Goal: Book appointment/travel/reservation

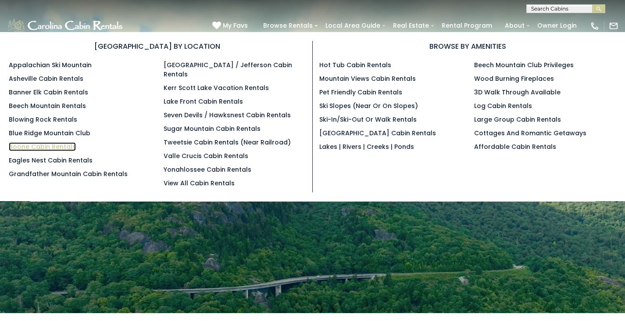
click at [45, 147] on link "Boone Cabin Rentals" at bounding box center [42, 146] width 67 height 9
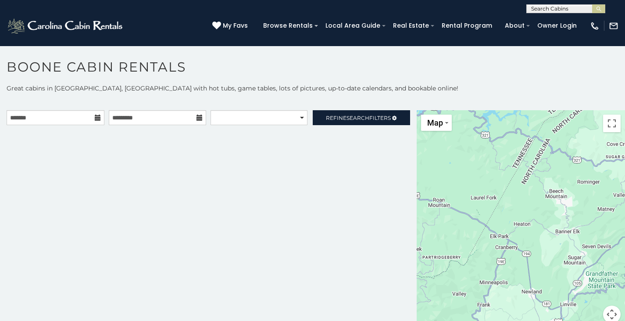
click at [96, 118] on icon at bounding box center [98, 117] width 6 height 6
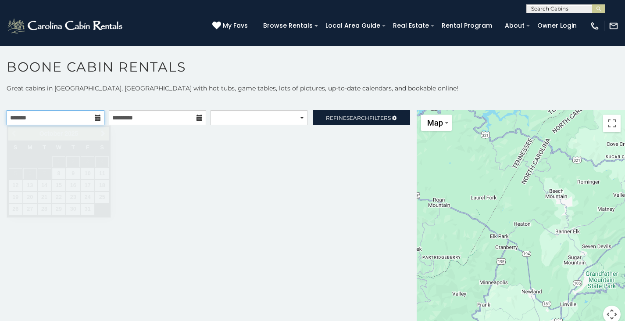
click at [61, 118] on input "text" at bounding box center [56, 117] width 98 height 15
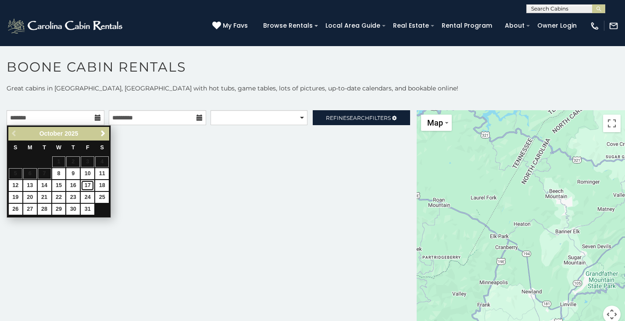
click at [84, 186] on link "17" at bounding box center [88, 185] width 14 height 11
type input "**********"
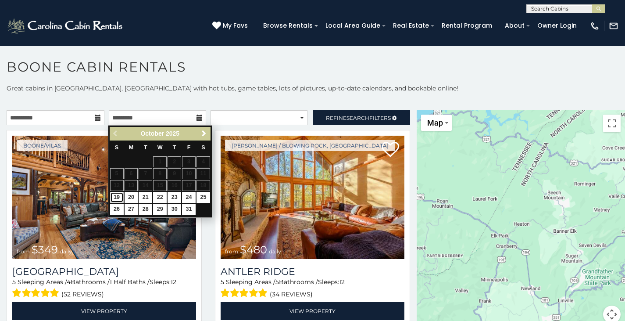
click at [121, 193] on link "19" at bounding box center [117, 197] width 14 height 11
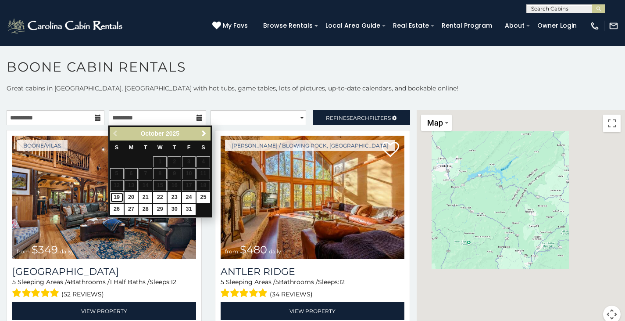
type input "**********"
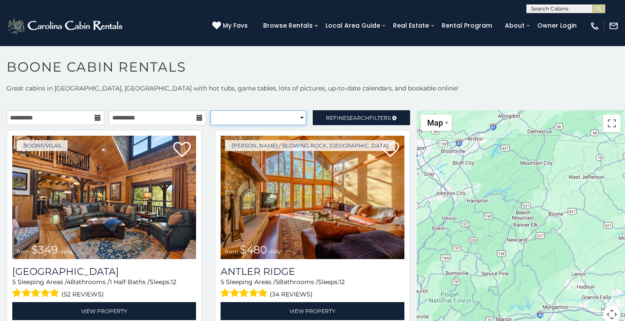
click at [241, 119] on select "**********" at bounding box center [259, 117] width 96 height 15
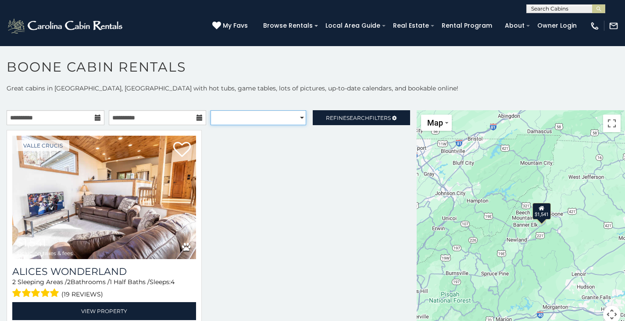
select select "**********"
click at [211, 110] on select "**********" at bounding box center [259, 117] width 96 height 15
click at [266, 117] on select "**********" at bounding box center [259, 117] width 96 height 15
click at [211, 110] on select "**********" at bounding box center [259, 117] width 96 height 15
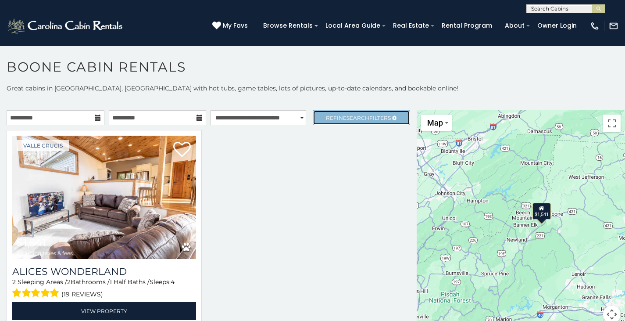
click at [346, 114] on span "Search" at bounding box center [357, 117] width 23 height 7
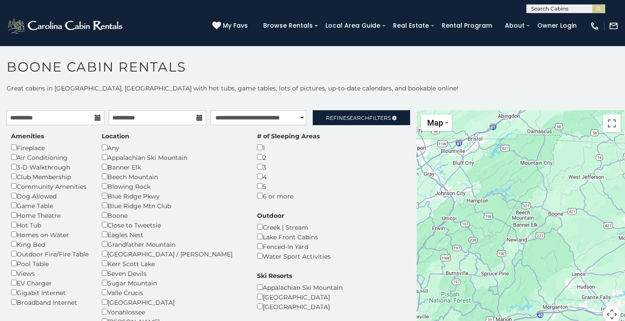
click at [539, 2] on div "**********" at bounding box center [312, 6] width 625 height 13
click at [540, 6] on input "text" at bounding box center [565, 10] width 77 height 9
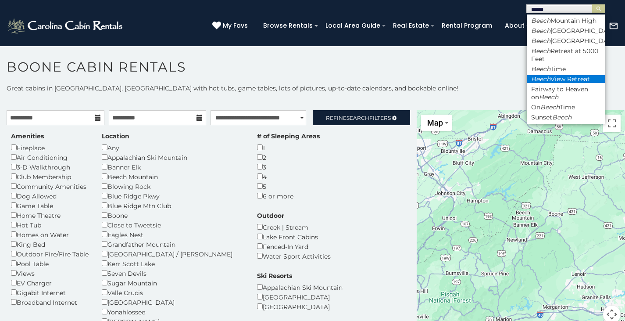
type input "*****"
click at [577, 83] on li "Beech View Retreat" at bounding box center [566, 79] width 78 height 8
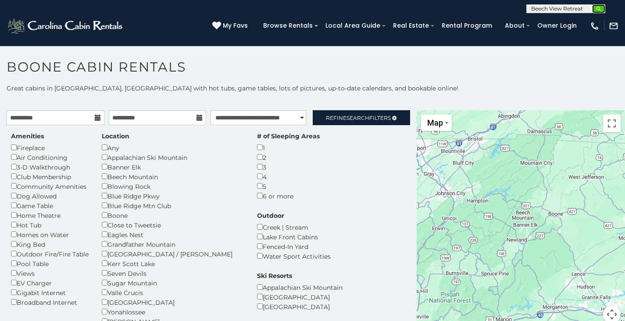
click at [599, 11] on img "submit" at bounding box center [599, 9] width 7 height 7
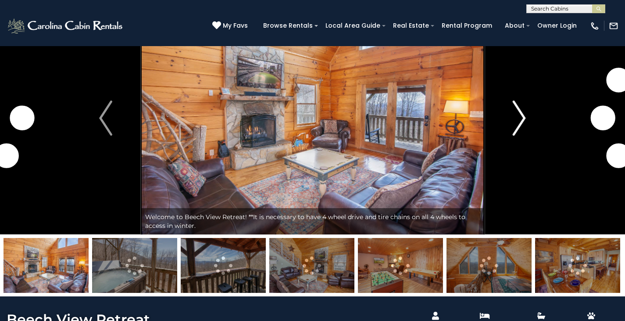
click at [515, 102] on img "Next" at bounding box center [519, 117] width 13 height 35
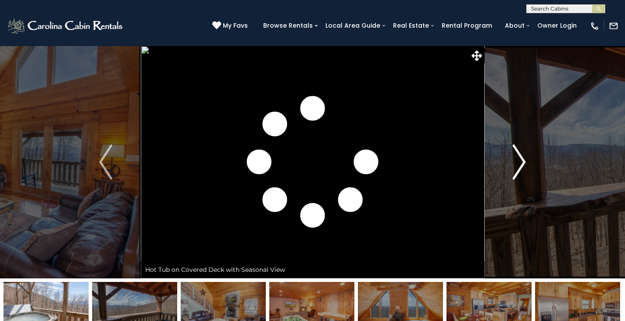
click at [512, 159] on button "Next" at bounding box center [519, 162] width 70 height 232
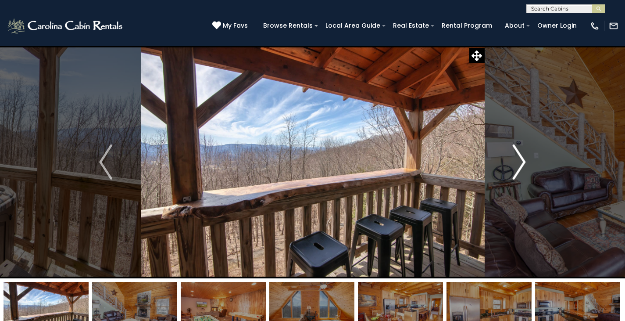
click at [512, 159] on button "Next" at bounding box center [519, 162] width 70 height 232
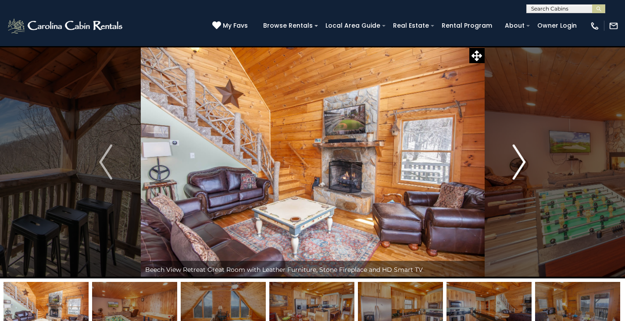
click at [512, 159] on button "Next" at bounding box center [519, 162] width 70 height 232
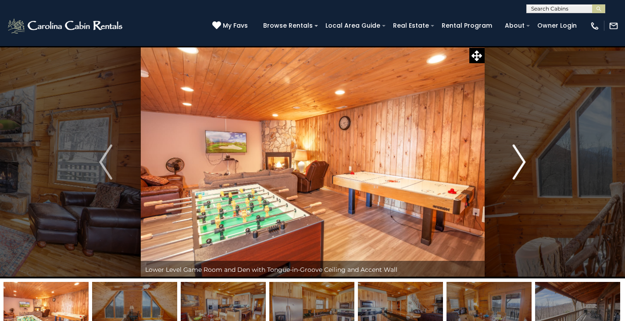
click at [512, 159] on button "Next" at bounding box center [519, 162] width 70 height 232
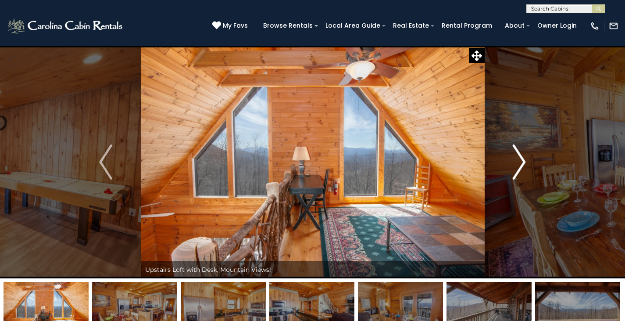
click at [512, 159] on button "Next" at bounding box center [519, 162] width 70 height 232
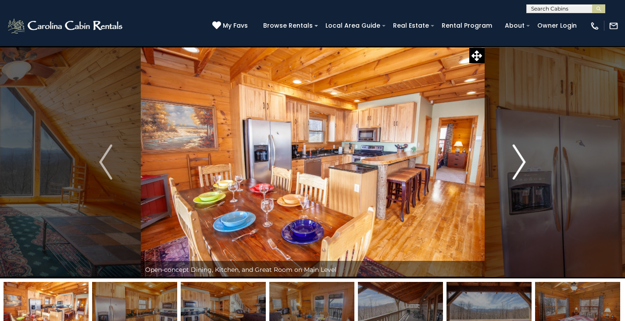
click at [512, 159] on button "Next" at bounding box center [519, 162] width 70 height 232
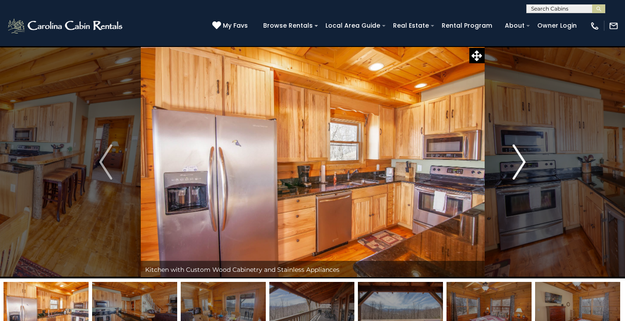
click at [512, 159] on button "Next" at bounding box center [519, 162] width 70 height 232
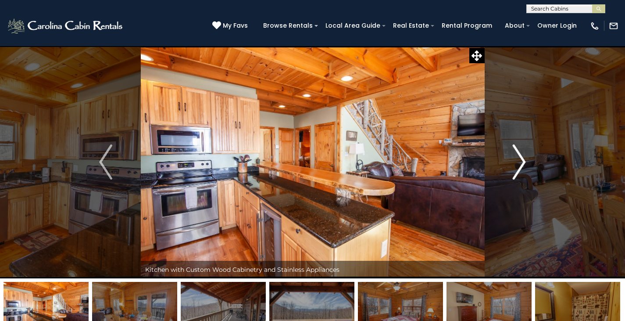
click at [512, 159] on button "Next" at bounding box center [519, 162] width 70 height 232
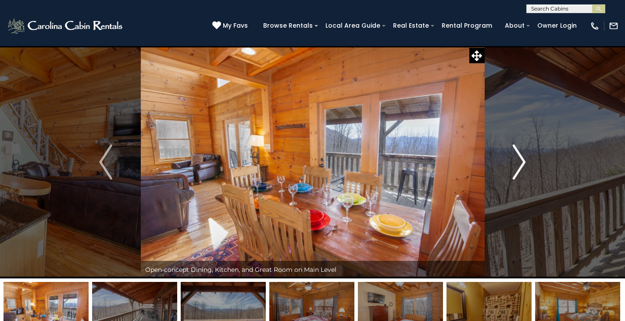
click at [521, 160] on img "Next" at bounding box center [519, 161] width 13 height 35
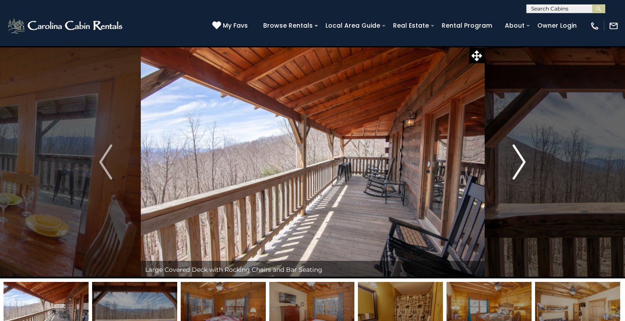
click at [521, 160] on img "Next" at bounding box center [519, 161] width 13 height 35
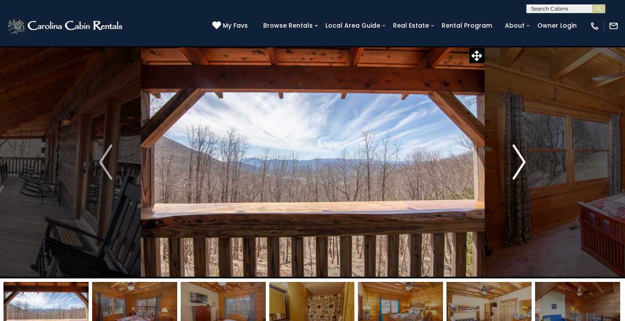
click at [521, 160] on img "Next" at bounding box center [519, 161] width 13 height 35
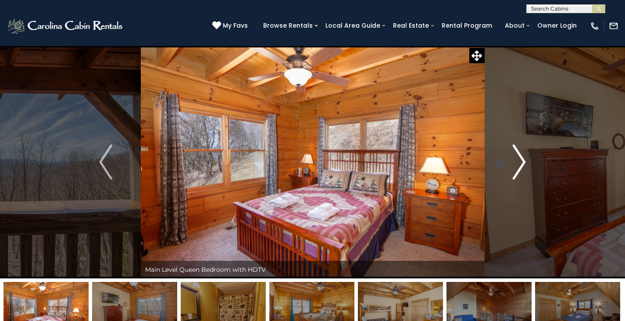
click at [521, 160] on img "Next" at bounding box center [519, 161] width 13 height 35
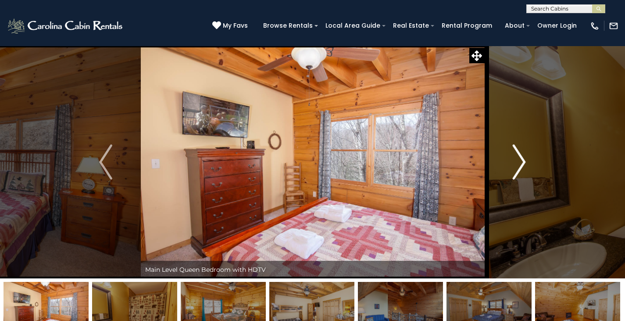
click at [521, 160] on img "Next" at bounding box center [519, 161] width 13 height 35
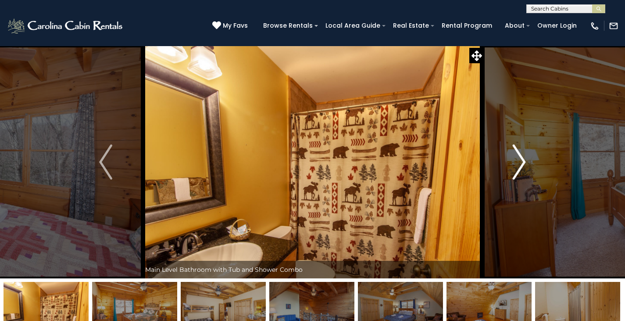
click at [521, 160] on img "Next" at bounding box center [519, 161] width 13 height 35
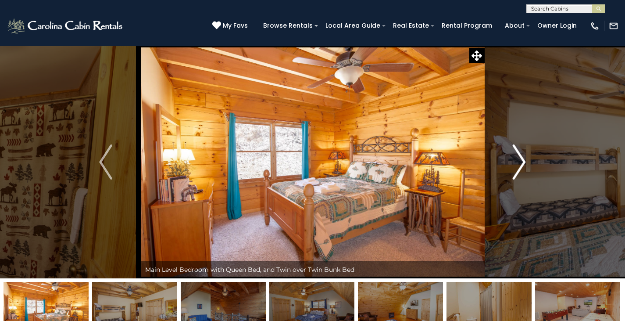
click at [521, 160] on img "Next" at bounding box center [519, 161] width 13 height 35
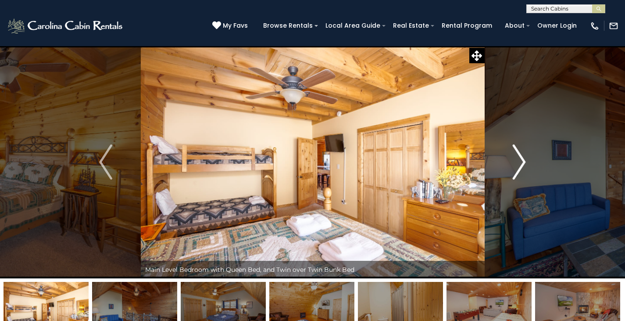
click at [521, 160] on img "Next" at bounding box center [519, 161] width 13 height 35
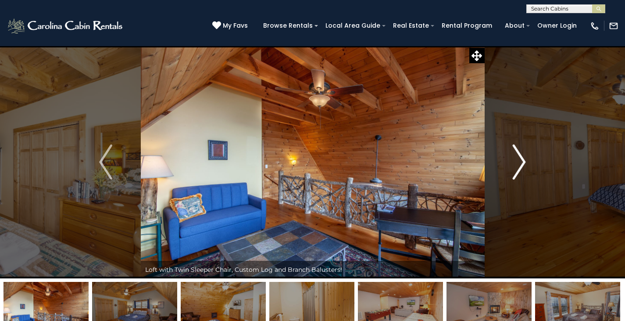
click at [521, 160] on img "Next" at bounding box center [519, 161] width 13 height 35
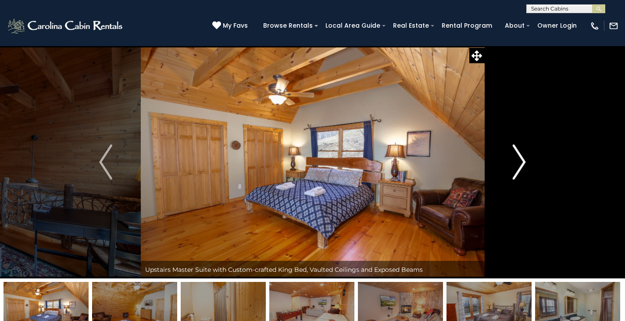
click at [521, 160] on img "Next" at bounding box center [519, 161] width 13 height 35
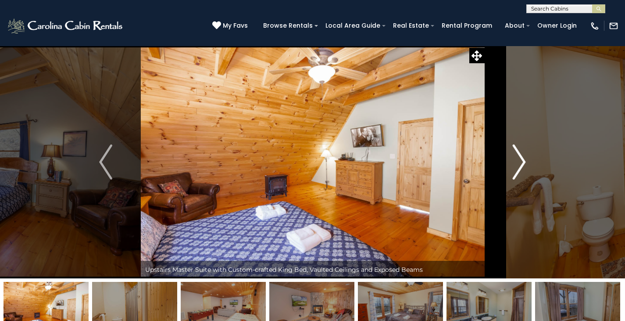
click at [521, 160] on img "Next" at bounding box center [519, 161] width 13 height 35
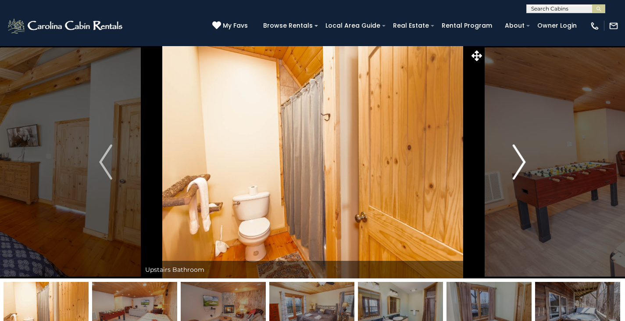
click at [521, 160] on img "Next" at bounding box center [519, 161] width 13 height 35
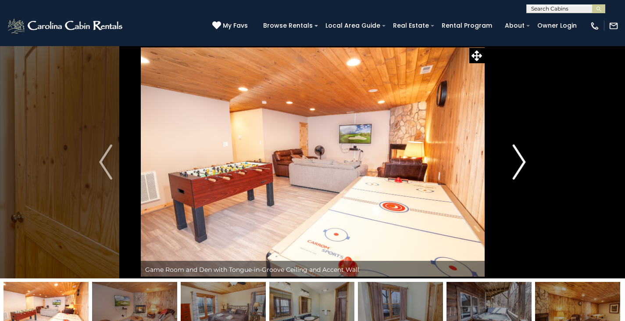
click at [521, 160] on img "Next" at bounding box center [519, 161] width 13 height 35
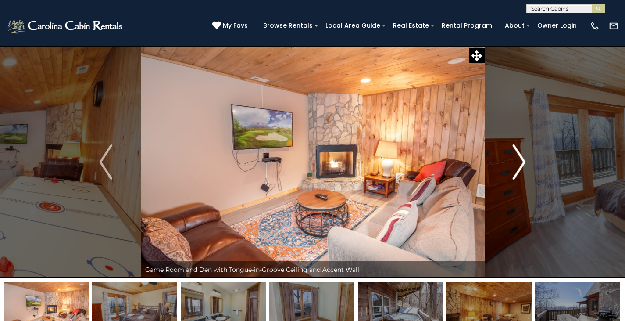
click at [521, 160] on img "Next" at bounding box center [519, 161] width 13 height 35
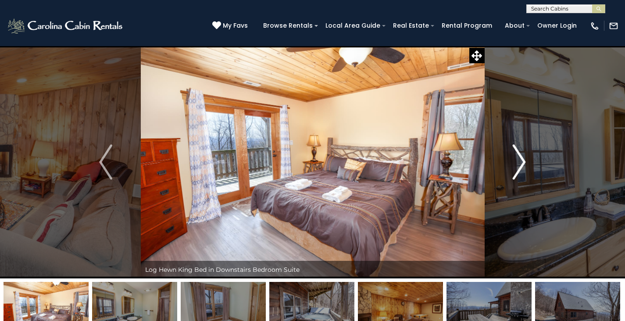
click at [521, 160] on img "Next" at bounding box center [519, 161] width 13 height 35
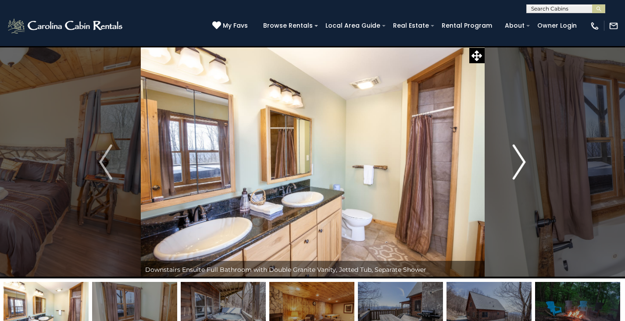
click at [521, 160] on img "Next" at bounding box center [519, 161] width 13 height 35
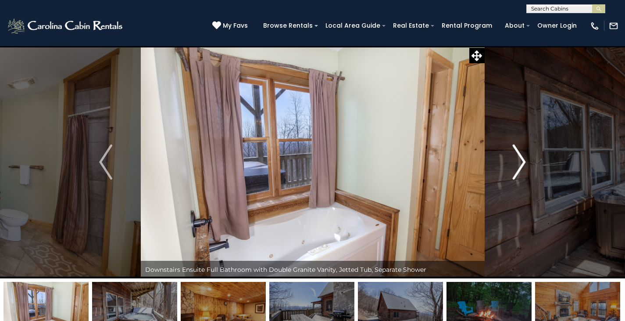
click at [521, 160] on img "Next" at bounding box center [519, 161] width 13 height 35
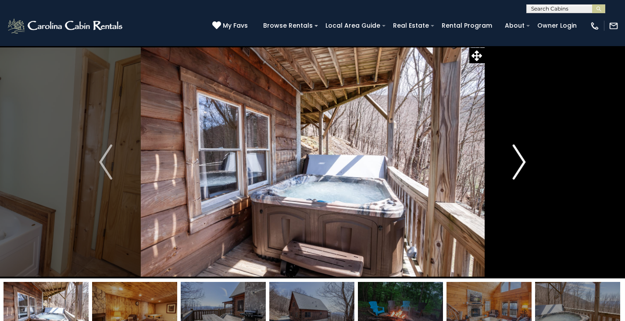
click at [521, 160] on img "Next" at bounding box center [519, 161] width 13 height 35
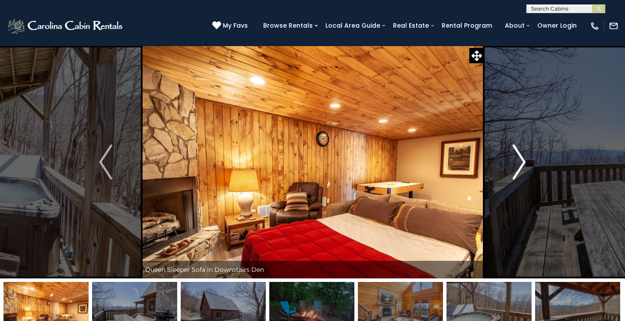
click at [521, 160] on img "Next" at bounding box center [519, 161] width 13 height 35
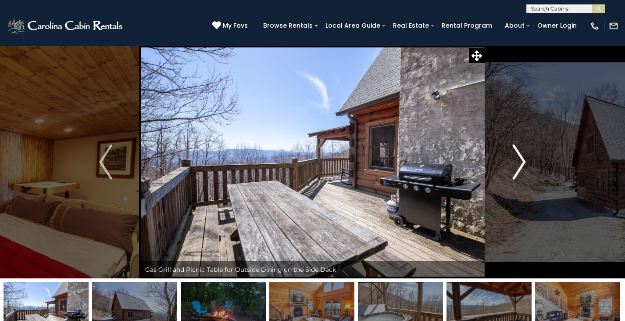
click at [523, 161] on img "Next" at bounding box center [519, 161] width 13 height 35
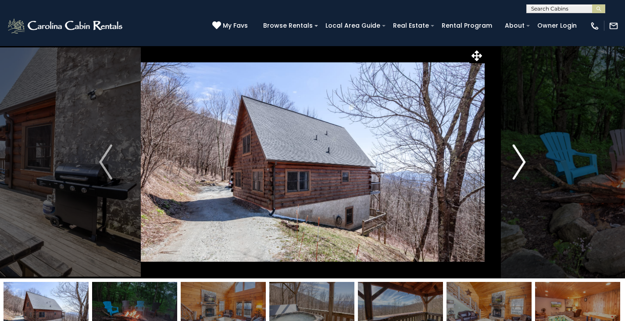
click at [523, 161] on img "Next" at bounding box center [519, 161] width 13 height 35
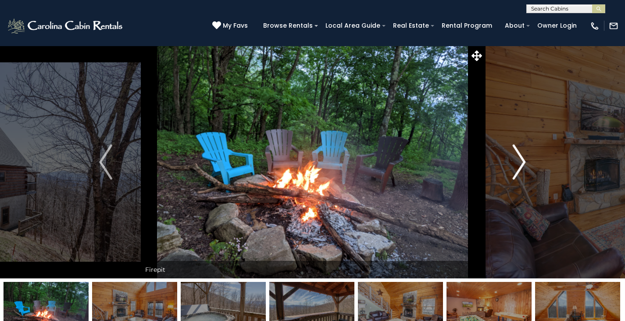
click at [523, 161] on img "Next" at bounding box center [519, 161] width 13 height 35
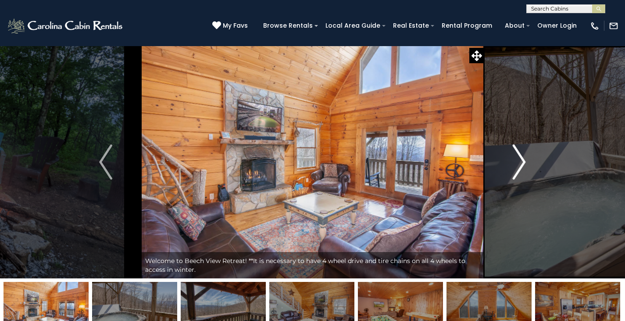
click at [523, 161] on img "Next" at bounding box center [519, 161] width 13 height 35
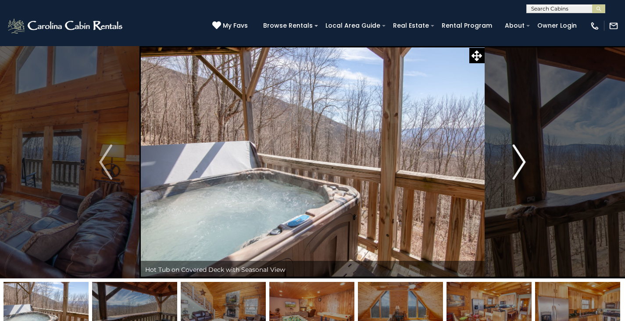
click at [523, 161] on img "Next" at bounding box center [519, 161] width 13 height 35
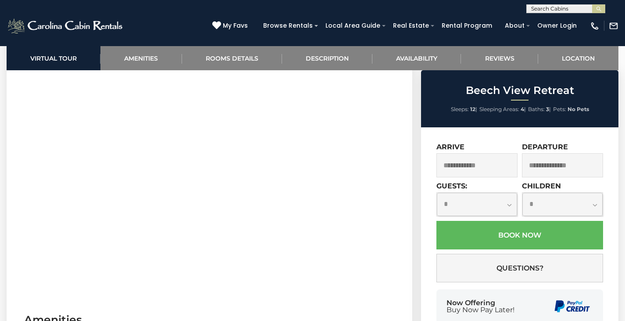
scroll to position [263, 0]
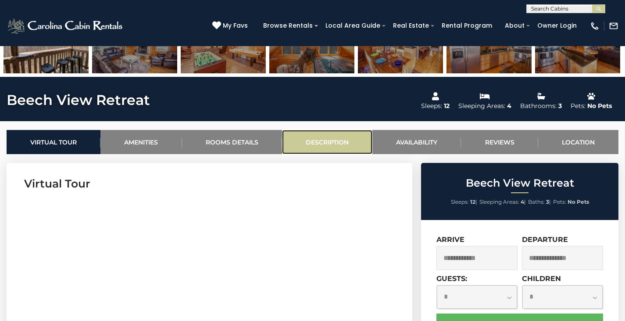
click at [327, 147] on link "Description" at bounding box center [327, 142] width 90 height 24
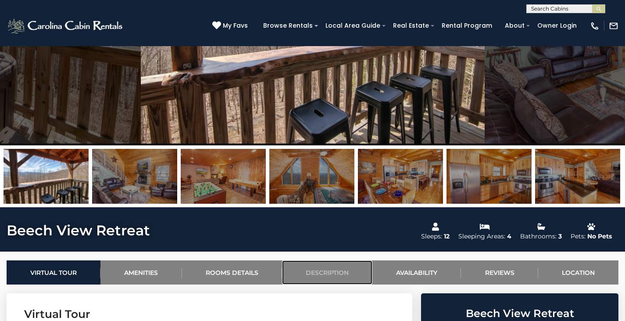
scroll to position [45, 0]
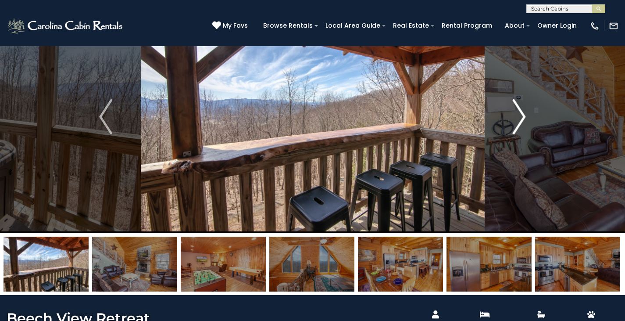
click at [528, 115] on button "Next" at bounding box center [519, 116] width 70 height 232
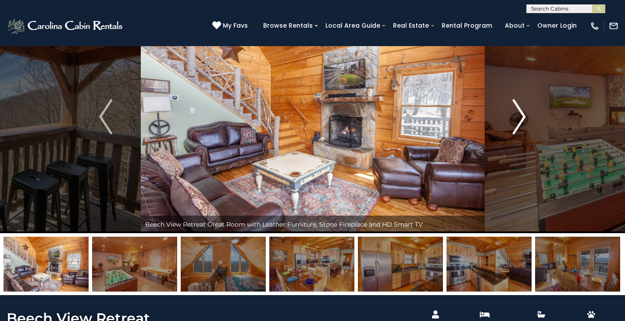
click at [528, 115] on button "Next" at bounding box center [519, 116] width 70 height 232
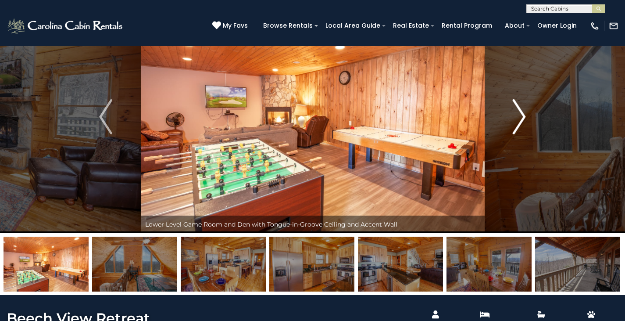
click at [528, 115] on button "Next" at bounding box center [519, 116] width 70 height 232
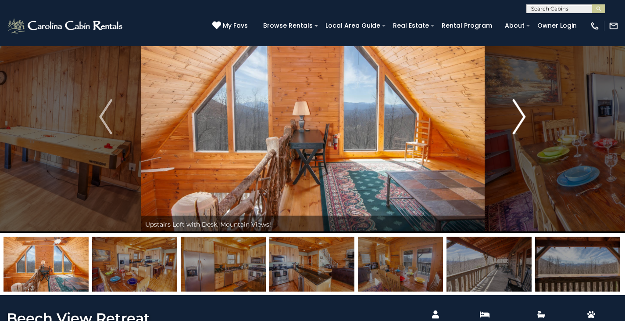
click at [528, 115] on button "Next" at bounding box center [519, 116] width 70 height 232
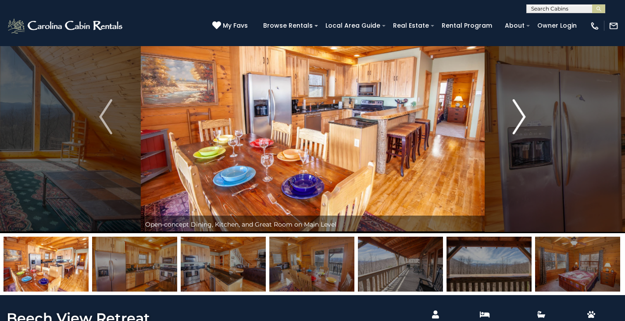
click at [528, 115] on button "Next" at bounding box center [519, 116] width 70 height 232
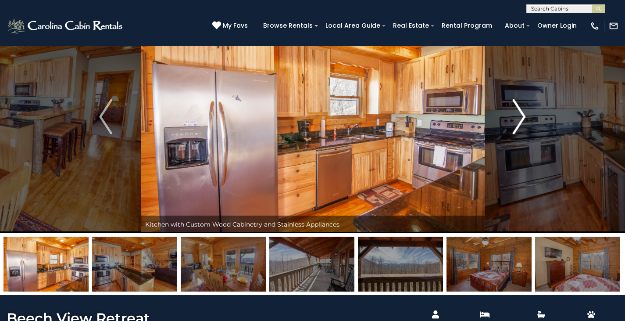
click at [528, 115] on button "Next" at bounding box center [519, 116] width 70 height 232
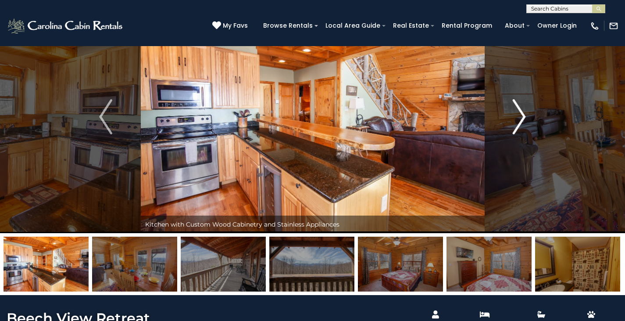
click at [528, 115] on button "Next" at bounding box center [519, 116] width 70 height 232
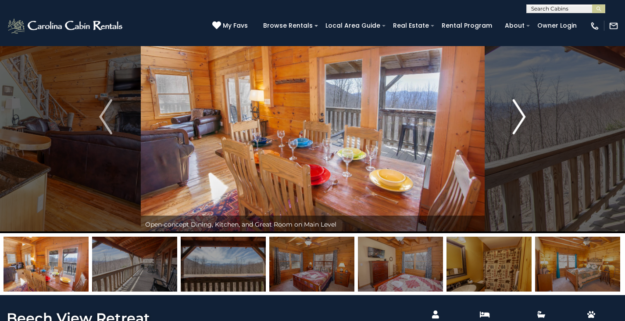
click at [528, 115] on button "Next" at bounding box center [519, 116] width 70 height 232
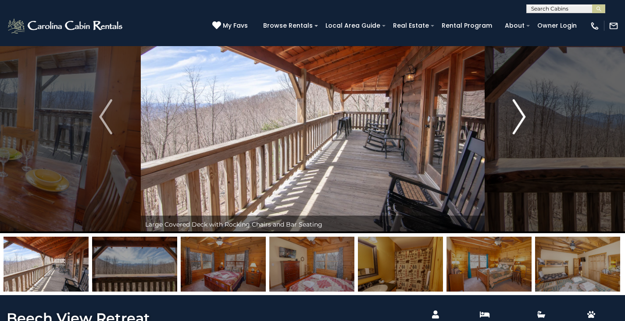
click at [528, 115] on button "Next" at bounding box center [519, 116] width 70 height 232
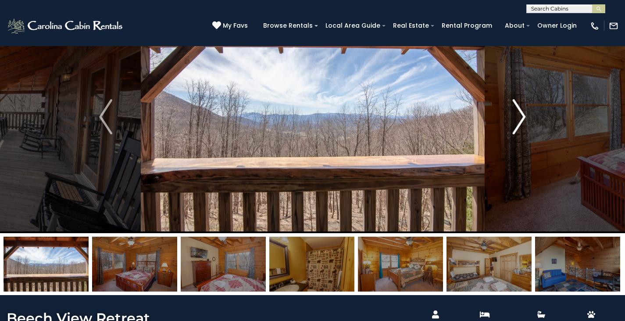
click at [528, 115] on button "Next" at bounding box center [519, 116] width 70 height 232
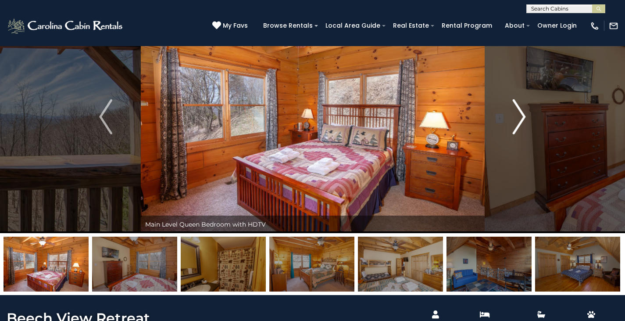
click at [528, 115] on button "Next" at bounding box center [519, 116] width 70 height 232
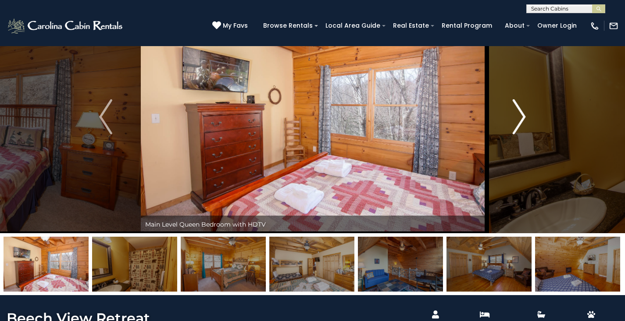
click at [528, 115] on button "Next" at bounding box center [519, 116] width 70 height 232
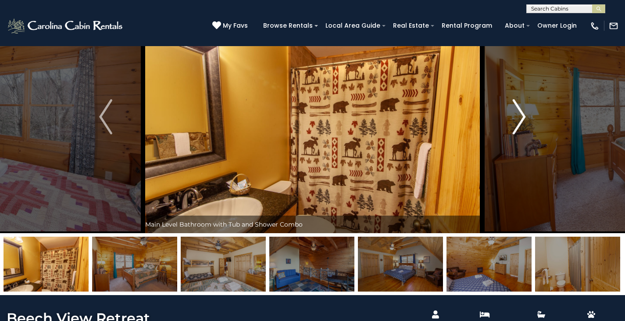
click at [528, 115] on button "Next" at bounding box center [519, 116] width 70 height 232
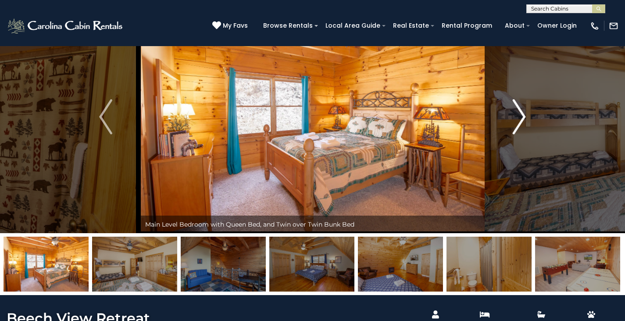
click at [528, 115] on button "Next" at bounding box center [519, 116] width 70 height 232
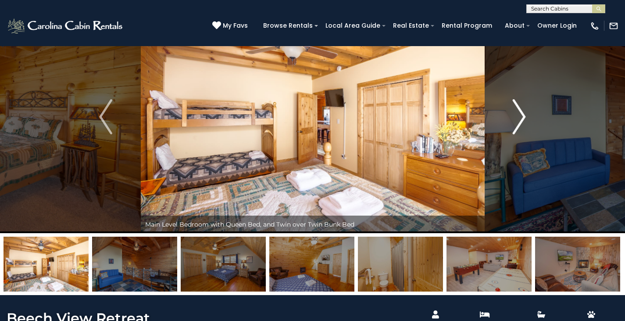
click at [528, 115] on button "Next" at bounding box center [519, 116] width 70 height 232
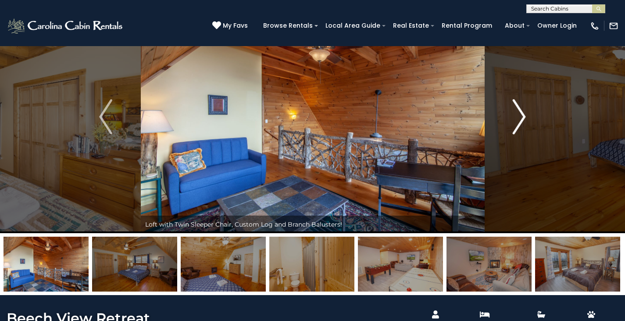
click at [528, 115] on button "Next" at bounding box center [519, 116] width 70 height 232
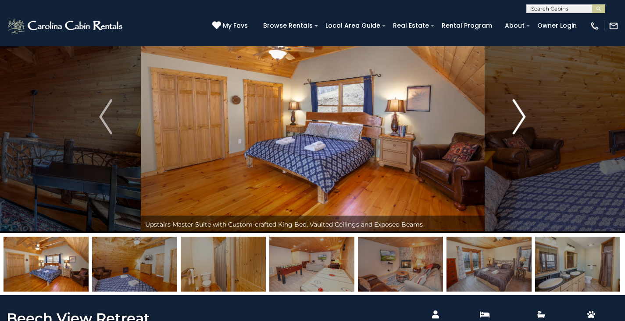
click at [528, 115] on button "Next" at bounding box center [519, 116] width 70 height 232
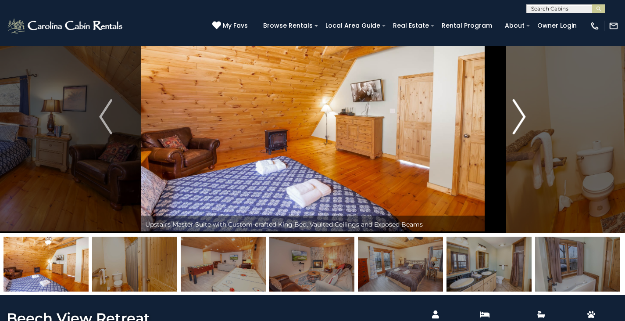
click at [528, 115] on button "Next" at bounding box center [519, 116] width 70 height 232
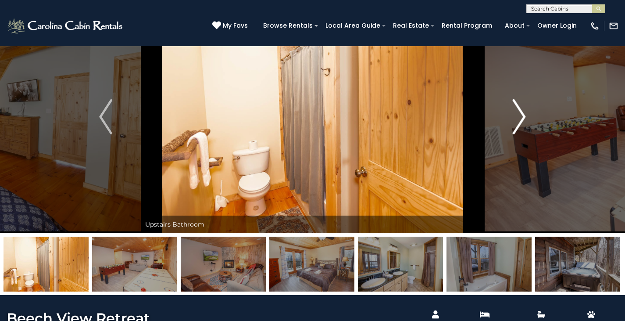
click at [528, 115] on button "Next" at bounding box center [519, 116] width 70 height 232
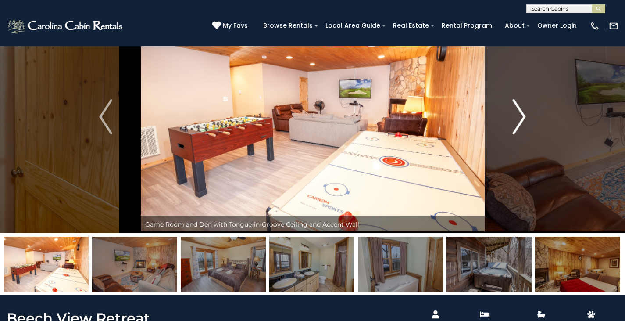
scroll to position [0, 0]
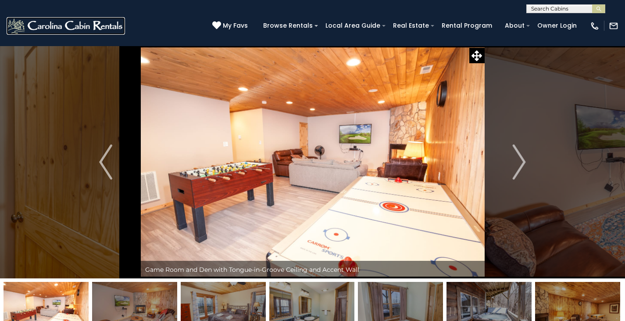
click at [96, 25] on img at bounding box center [66, 26] width 118 height 18
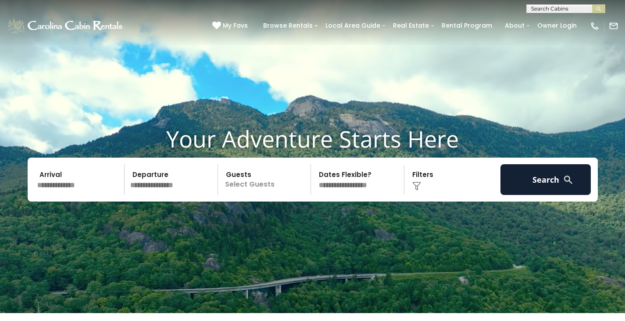
click at [83, 186] on input "text" at bounding box center [79, 179] width 91 height 31
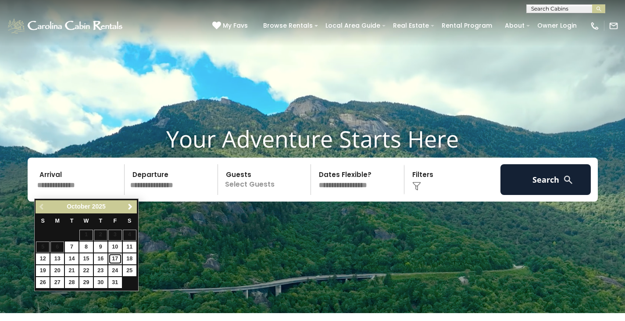
click at [112, 258] on link "17" at bounding box center [115, 258] width 14 height 11
type input "********"
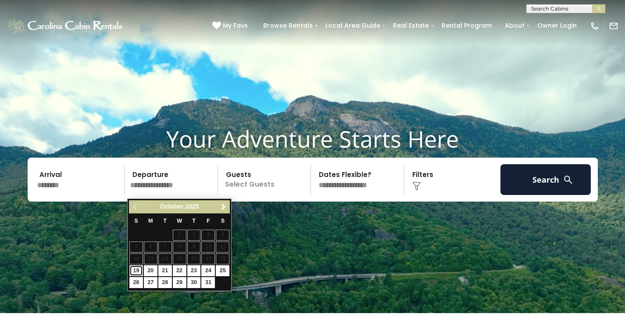
click at [136, 272] on link "19" at bounding box center [136, 270] width 14 height 11
type input "********"
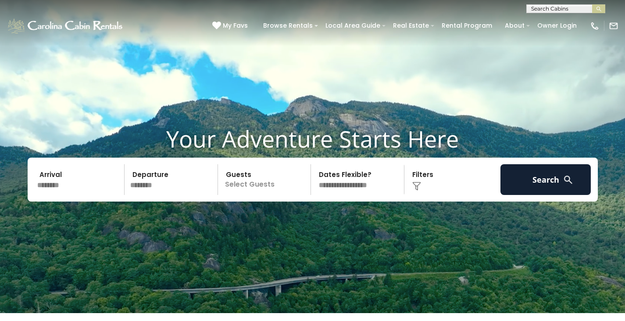
click at [245, 179] on p "Select Guests" at bounding box center [266, 179] width 90 height 31
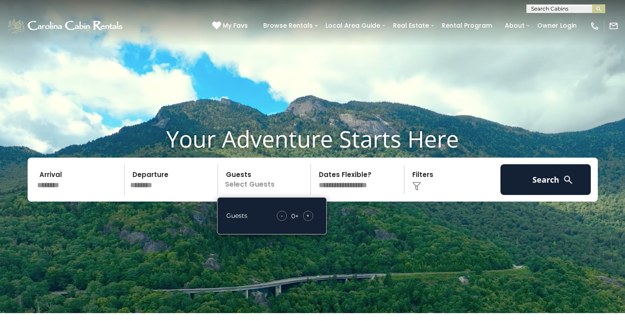
click at [310, 219] on div "+" at bounding box center [308, 216] width 10 height 10
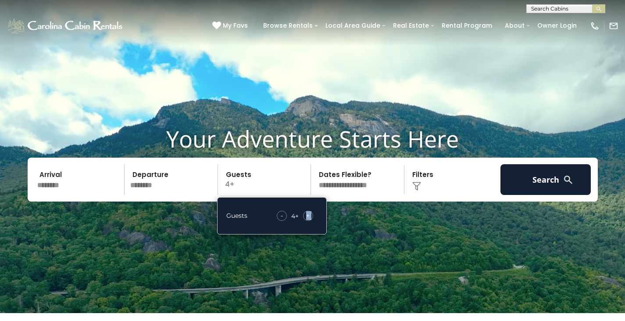
click at [310, 219] on div "+" at bounding box center [308, 216] width 10 height 10
click at [449, 183] on div "Click to Choose" at bounding box center [452, 179] width 91 height 31
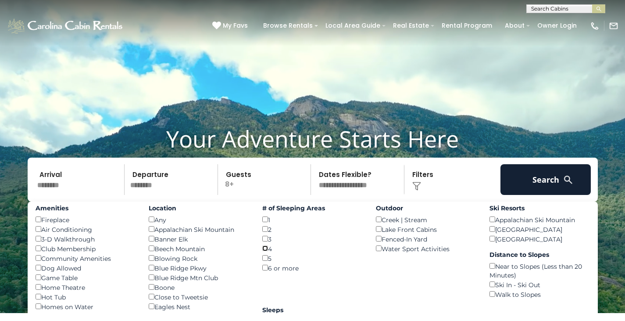
scroll to position [44, 0]
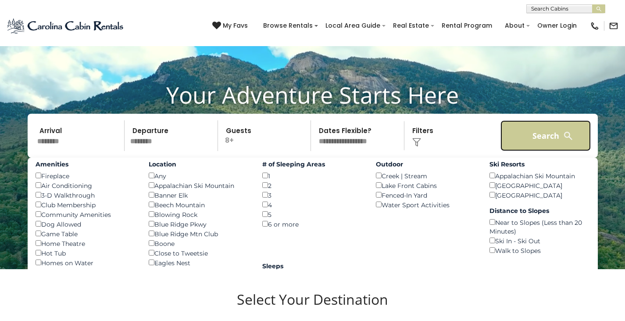
click at [519, 143] on button "Search" at bounding box center [545, 135] width 91 height 31
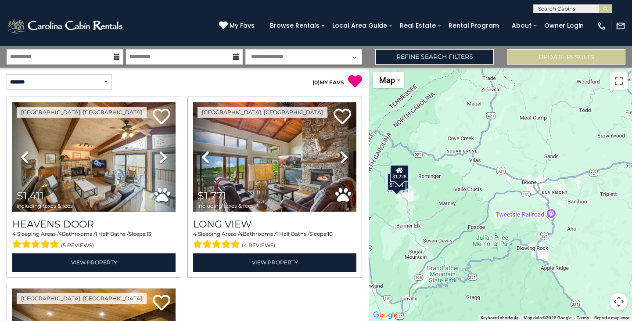
drag, startPoint x: 556, startPoint y: 224, endPoint x: 416, endPoint y: 246, distance: 141.2
click at [416, 246] on div "$1,411 $1,771 $1,228" at bounding box center [499, 194] width 263 height 253
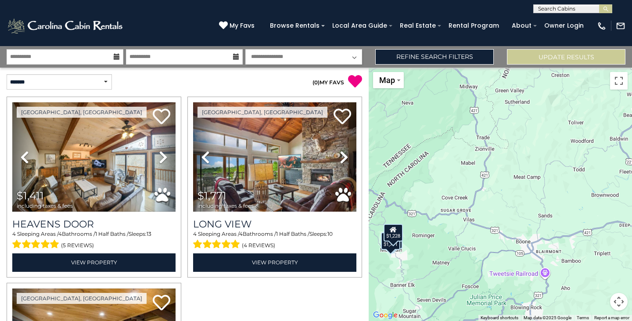
drag, startPoint x: 508, startPoint y: 177, endPoint x: 501, endPoint y: 238, distance: 61.8
click at [501, 238] on div "$1,411 $1,771 $1,228" at bounding box center [499, 194] width 263 height 253
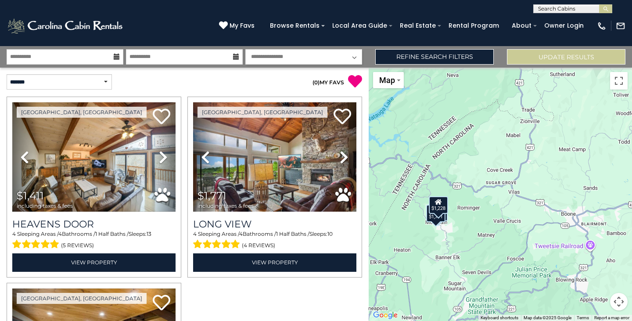
drag, startPoint x: 407, startPoint y: 275, endPoint x: 464, endPoint y: 245, distance: 64.8
click at [464, 245] on div "$1,411 $1,771 $1,228" at bounding box center [499, 194] width 263 height 253
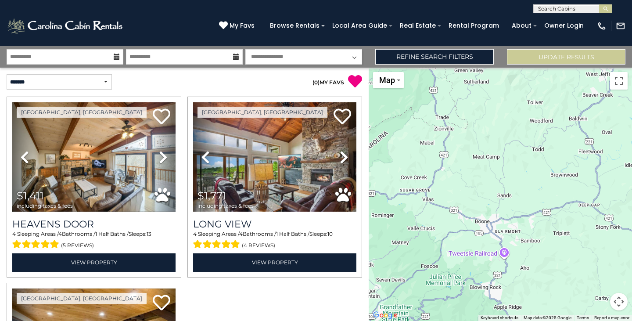
drag, startPoint x: 535, startPoint y: 231, endPoint x: 425, endPoint y: 242, distance: 110.2
click at [425, 242] on div "$1,411 $1,771 $1,228" at bounding box center [499, 194] width 263 height 253
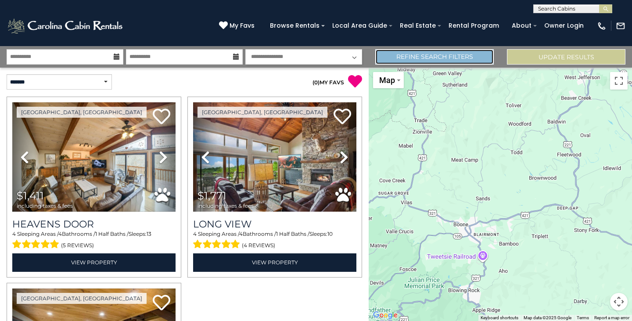
click at [396, 60] on link "Refine Search Filters" at bounding box center [434, 56] width 118 height 15
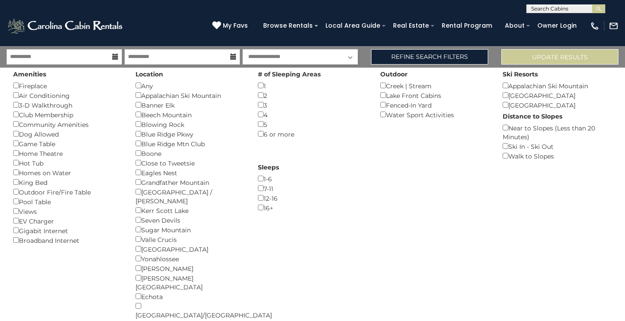
click at [154, 153] on div "[PERSON_NAME] ()" at bounding box center [190, 153] width 109 height 10
click at [553, 56] on button "Please Update Results" at bounding box center [559, 56] width 117 height 15
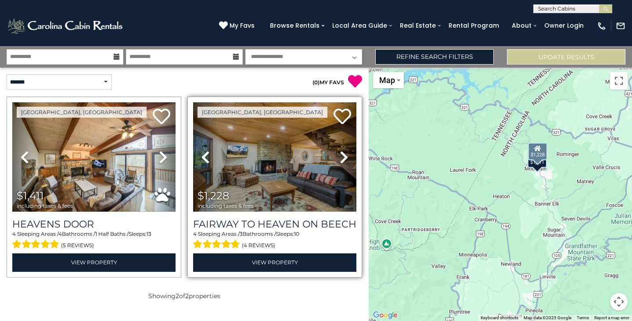
click at [341, 153] on icon at bounding box center [343, 157] width 9 height 14
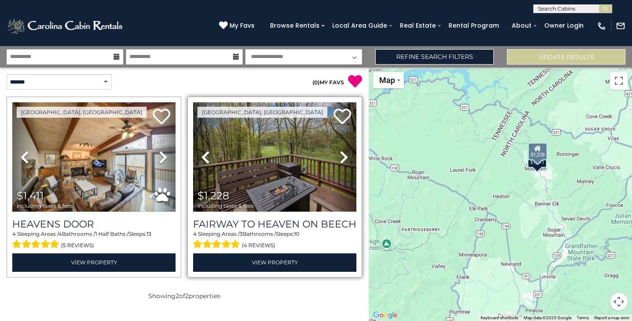
click at [341, 153] on icon at bounding box center [343, 157] width 9 height 14
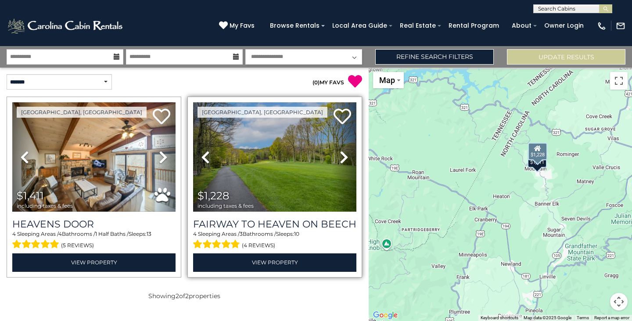
click at [341, 153] on icon at bounding box center [343, 157] width 9 height 14
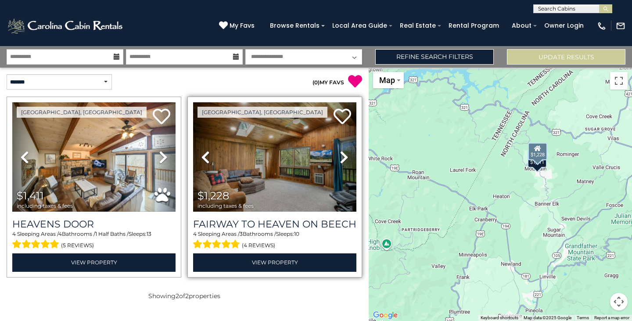
click at [341, 153] on icon at bounding box center [343, 157] width 9 height 14
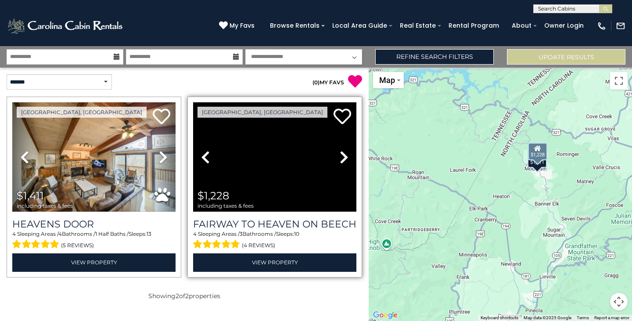
click at [341, 153] on icon at bounding box center [343, 157] width 9 height 14
